Goal: Transaction & Acquisition: Book appointment/travel/reservation

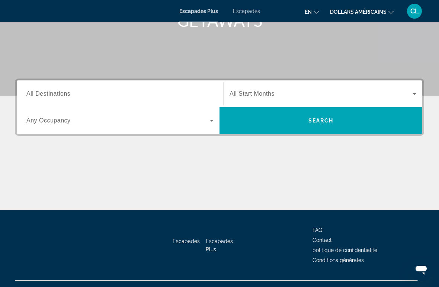
scroll to position [121, 0]
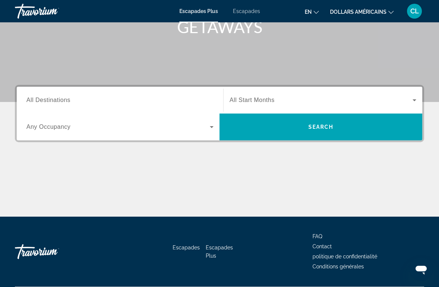
click at [60, 102] on span "All Destinations" at bounding box center [48, 100] width 44 height 6
click at [60, 102] on input "Destination All Destinations" at bounding box center [119, 100] width 187 height 9
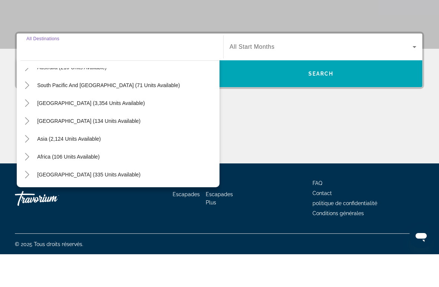
scroll to position [120, 0]
click at [85, 186] on span "Africa (106 units available)" at bounding box center [68, 189] width 62 height 6
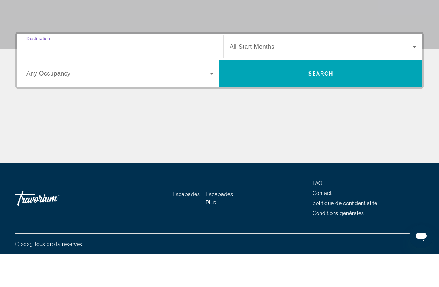
type input "**********"
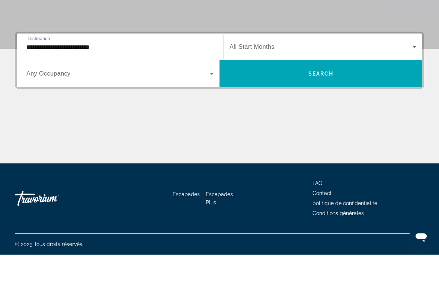
click at [330, 97] on span "Widget de recherche" at bounding box center [320, 106] width 203 height 18
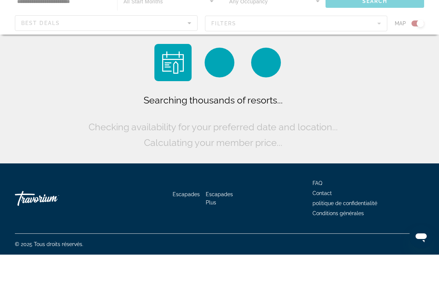
scroll to position [18, 0]
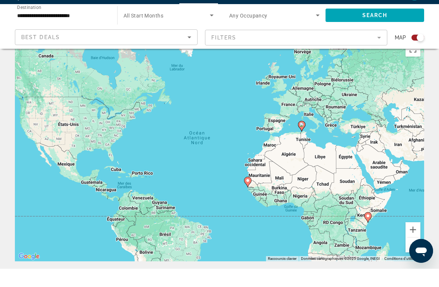
click at [188, 55] on icon "Sort by" at bounding box center [189, 56] width 4 height 2
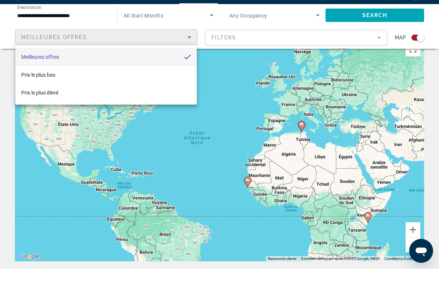
click at [249, 35] on div at bounding box center [219, 143] width 439 height 287
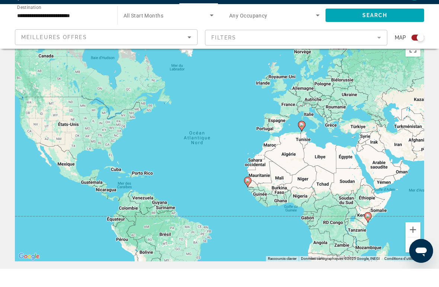
click at [75, 29] on input "**********" at bounding box center [62, 33] width 90 height 9
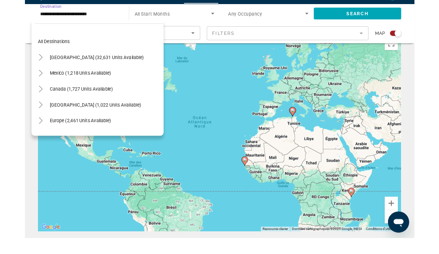
scroll to position [151, 0]
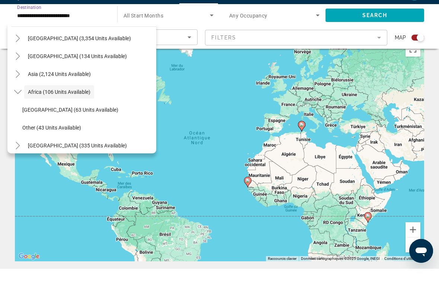
click at [70, 101] on span "Search widget" at bounding box center [59, 110] width 70 height 18
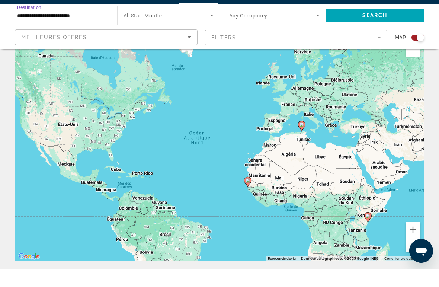
click at [377, 48] on mat-form-field "Filters" at bounding box center [296, 56] width 183 height 16
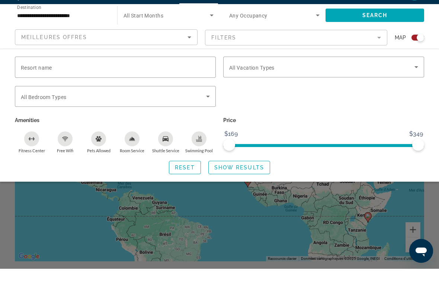
click at [413, 81] on icon "Search widget" at bounding box center [415, 85] width 9 height 9
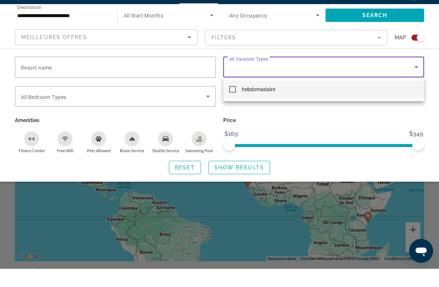
click at [413, 65] on div at bounding box center [219, 143] width 439 height 287
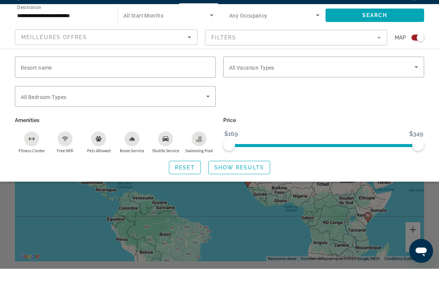
click at [64, 81] on input "Resort name" at bounding box center [115, 85] width 189 height 9
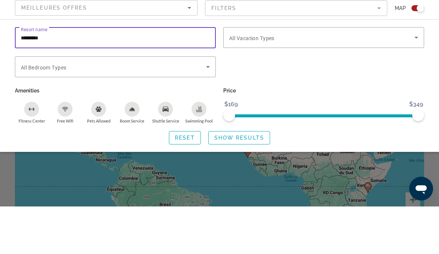
type input "*********"
click at [315, 104] on div "Search widget" at bounding box center [323, 118] width 208 height 29
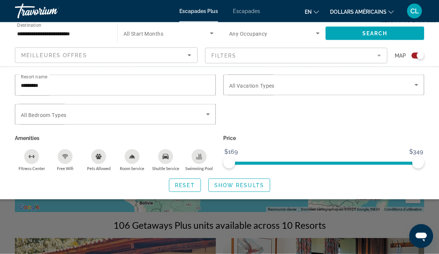
scroll to position [85, 0]
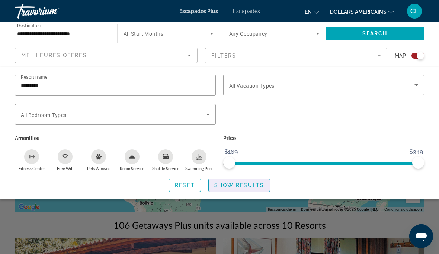
click at [248, 177] on span "Search widget" at bounding box center [239, 186] width 61 height 18
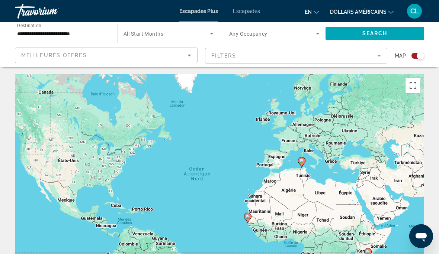
click at [270, 183] on div "Pour activer le glissement avec le clavier, appuyez sur Alt+Entrée. Une fois ce…" at bounding box center [219, 185] width 409 height 223
click at [208, 35] on icon "Search widget" at bounding box center [211, 33] width 9 height 9
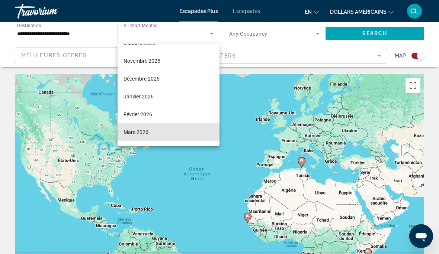
scroll to position [91, 0]
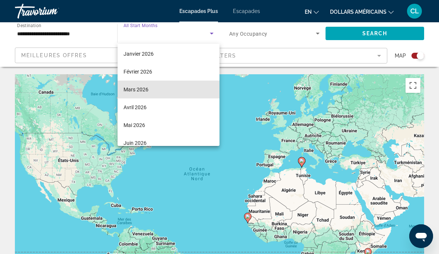
click at [149, 92] on mat-option "Mars 2026" at bounding box center [168, 90] width 102 height 18
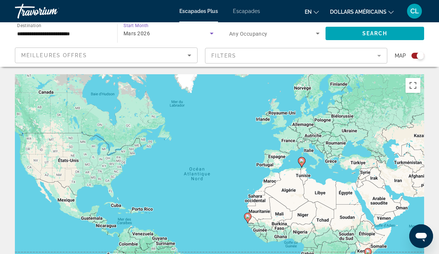
click at [317, 34] on icon "Search widget" at bounding box center [317, 33] width 9 height 9
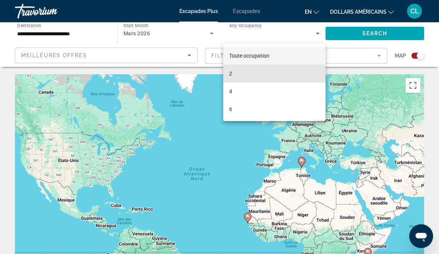
click at [245, 75] on mat-option "2" at bounding box center [274, 74] width 102 height 18
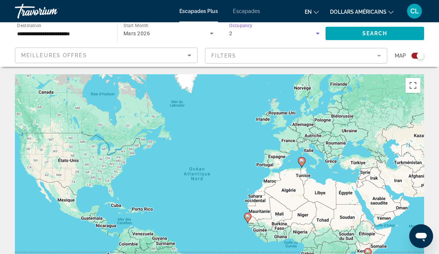
click at [368, 31] on span "Search" at bounding box center [374, 33] width 25 height 6
click at [369, 32] on span "Search" at bounding box center [374, 33] width 25 height 6
click at [269, 184] on div "Pour activer le glissement avec le clavier, appuyez sur Alt+Entrée. Une fois ce…" at bounding box center [219, 185] width 409 height 223
click at [420, 55] on div "Search widget" at bounding box center [419, 55] width 7 height 7
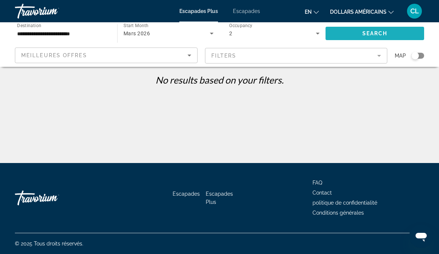
click at [367, 38] on span "Search widget" at bounding box center [374, 34] width 99 height 18
click at [412, 56] on div "Search widget" at bounding box center [414, 55] width 7 height 7
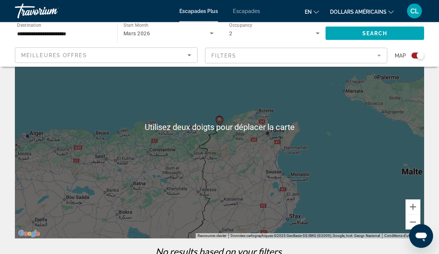
scroll to position [59, 0]
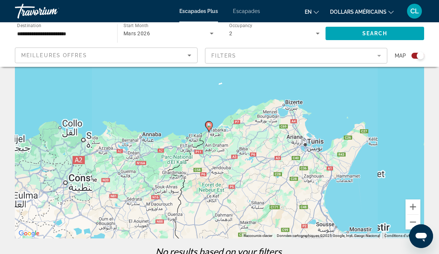
click at [208, 127] on icon "Contenu principal" at bounding box center [209, 127] width 7 height 10
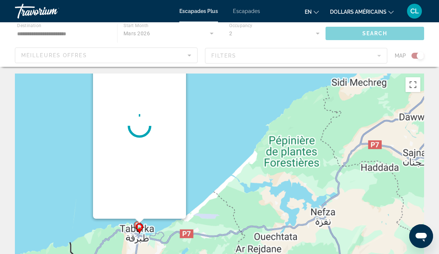
scroll to position [0, 0]
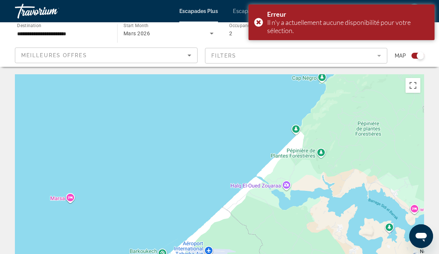
click at [210, 109] on div "Pour activer le glissement avec le clavier, appuyez sur Alt+Entrée. Une fois ce…" at bounding box center [219, 185] width 409 height 223
click at [255, 18] on div "Erreur Il n'y a actuellement aucune disponibilité pour votre sélection." at bounding box center [341, 22] width 186 height 36
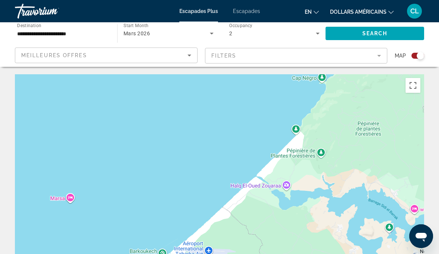
click at [62, 33] on input "**********" at bounding box center [62, 33] width 90 height 9
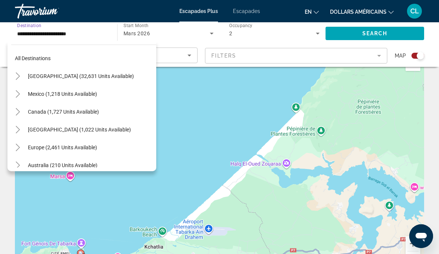
scroll to position [6, 0]
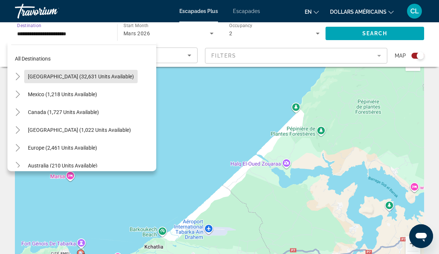
click at [87, 72] on span "Search widget" at bounding box center [80, 77] width 113 height 18
type input "**********"
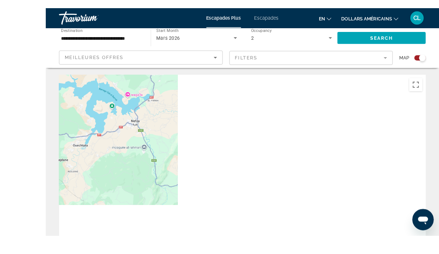
scroll to position [45, 0]
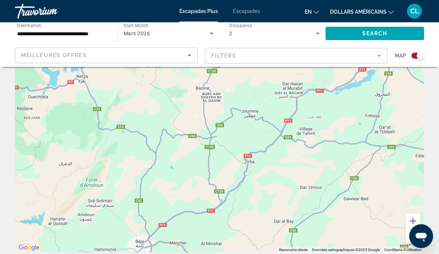
click at [364, 33] on span "Search" at bounding box center [374, 33] width 25 height 6
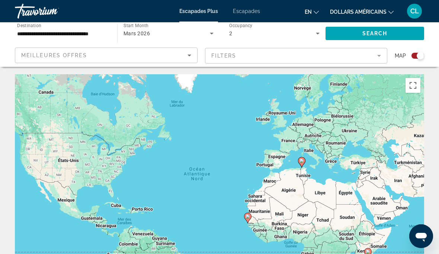
click at [207, 75] on div "Pour activer le glissement avec le clavier, appuyez sur Alt+Entrée. Une fois ce…" at bounding box center [219, 185] width 409 height 223
click at [94, 75] on div "Pour activer le glissement avec le clavier, appuyez sur Alt+Entrée. Une fois ce…" at bounding box center [219, 185] width 409 height 223
click at [205, 9] on font "Escapades Plus" at bounding box center [198, 11] width 39 height 6
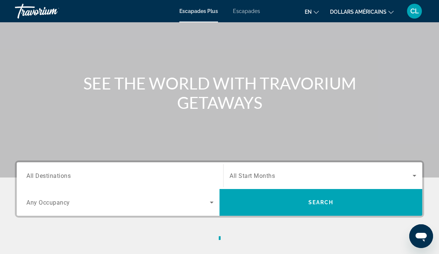
scroll to position [46, 0]
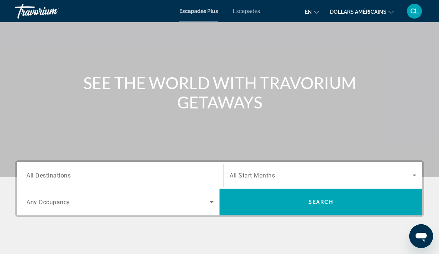
click at [322, 203] on span "Search" at bounding box center [320, 202] width 25 height 6
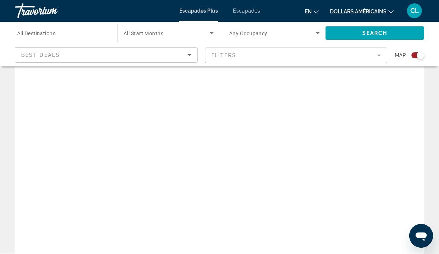
scroll to position [33, 0]
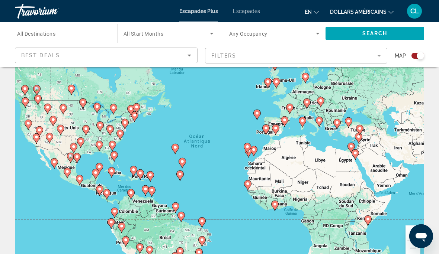
click at [312, 10] on button "en English Español Français Italiano Português русский" at bounding box center [311, 11] width 14 height 11
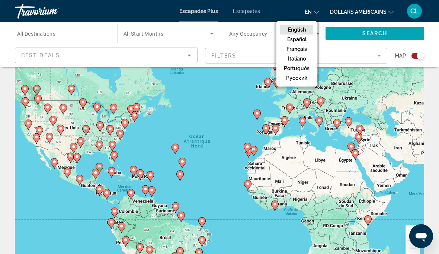
click at [300, 47] on button "Français" at bounding box center [296, 49] width 33 height 10
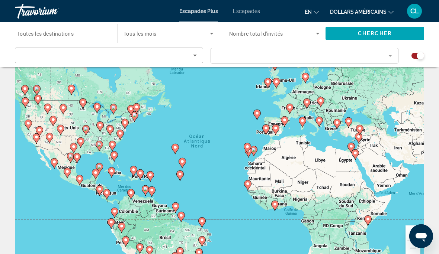
click at [318, 12] on icon "Changer de langue" at bounding box center [315, 12] width 5 height 5
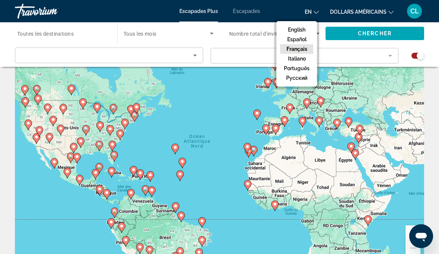
click at [298, 49] on button "Français" at bounding box center [296, 49] width 33 height 10
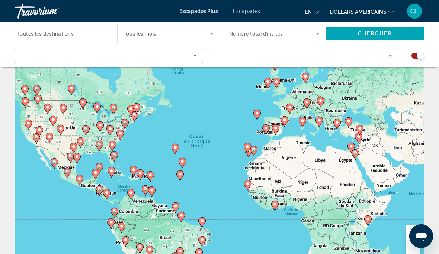
click at [315, 35] on icon "Search widget" at bounding box center [317, 33] width 9 height 9
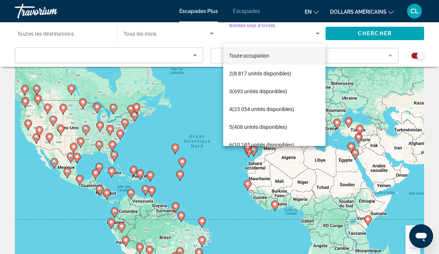
click at [315, 31] on div at bounding box center [219, 127] width 439 height 254
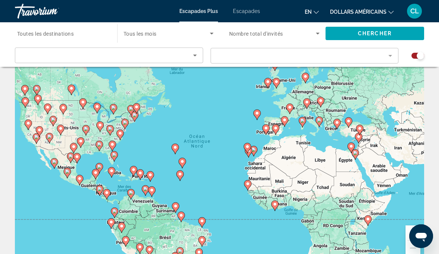
click at [211, 31] on icon "Search widget" at bounding box center [211, 33] width 9 height 9
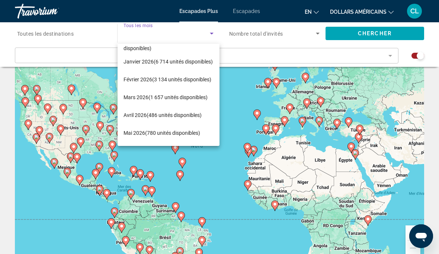
scroll to position [84, 0]
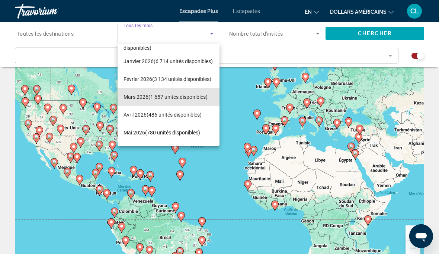
click at [167, 97] on font "(1 657 unités disponibles)" at bounding box center [177, 97] width 59 height 6
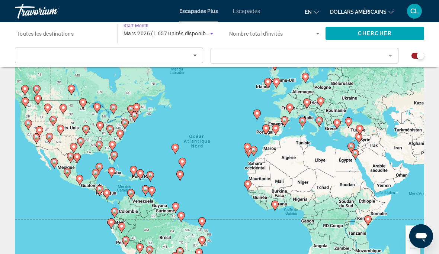
type input "**********"
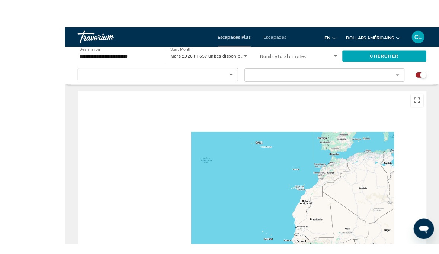
scroll to position [39, 0]
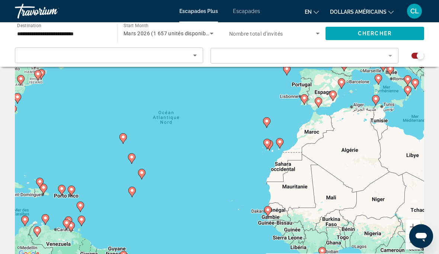
click at [367, 34] on span "Chercher" at bounding box center [375, 33] width 34 height 6
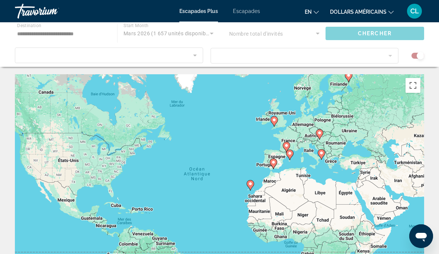
click at [190, 90] on div "Pour activer le glissement avec le clavier, appuyez sur Alt+Entrée. Une fois ce…" at bounding box center [219, 185] width 409 height 223
click at [194, 91] on div "Pour activer le glissement avec le clavier, appuyez sur Alt+Entrée. Une fois ce…" at bounding box center [219, 185] width 409 height 223
click at [288, 143] on icon "Contenu principal" at bounding box center [286, 147] width 7 height 10
click at [285, 144] on image "Contenu principal" at bounding box center [286, 145] width 4 height 4
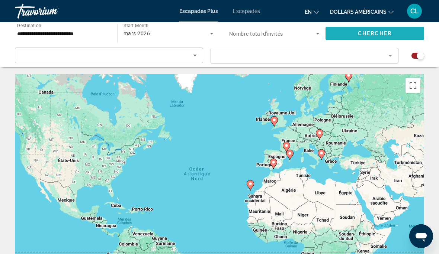
click at [146, 93] on div "Pour activer le glissement avec le clavier, appuyez sur Alt+Entrée. Une fois ce…" at bounding box center [219, 185] width 409 height 223
click at [193, 88] on div "Pour activer le glissement avec le clavier, appuyez sur Alt+Entrée. Une fois ce…" at bounding box center [219, 185] width 409 height 223
click at [193, 90] on div "Pour activer le glissement avec le clavier, appuyez sur Alt+Entrée. Une fois ce…" at bounding box center [219, 185] width 409 height 223
